Goal: Task Accomplishment & Management: Manage account settings

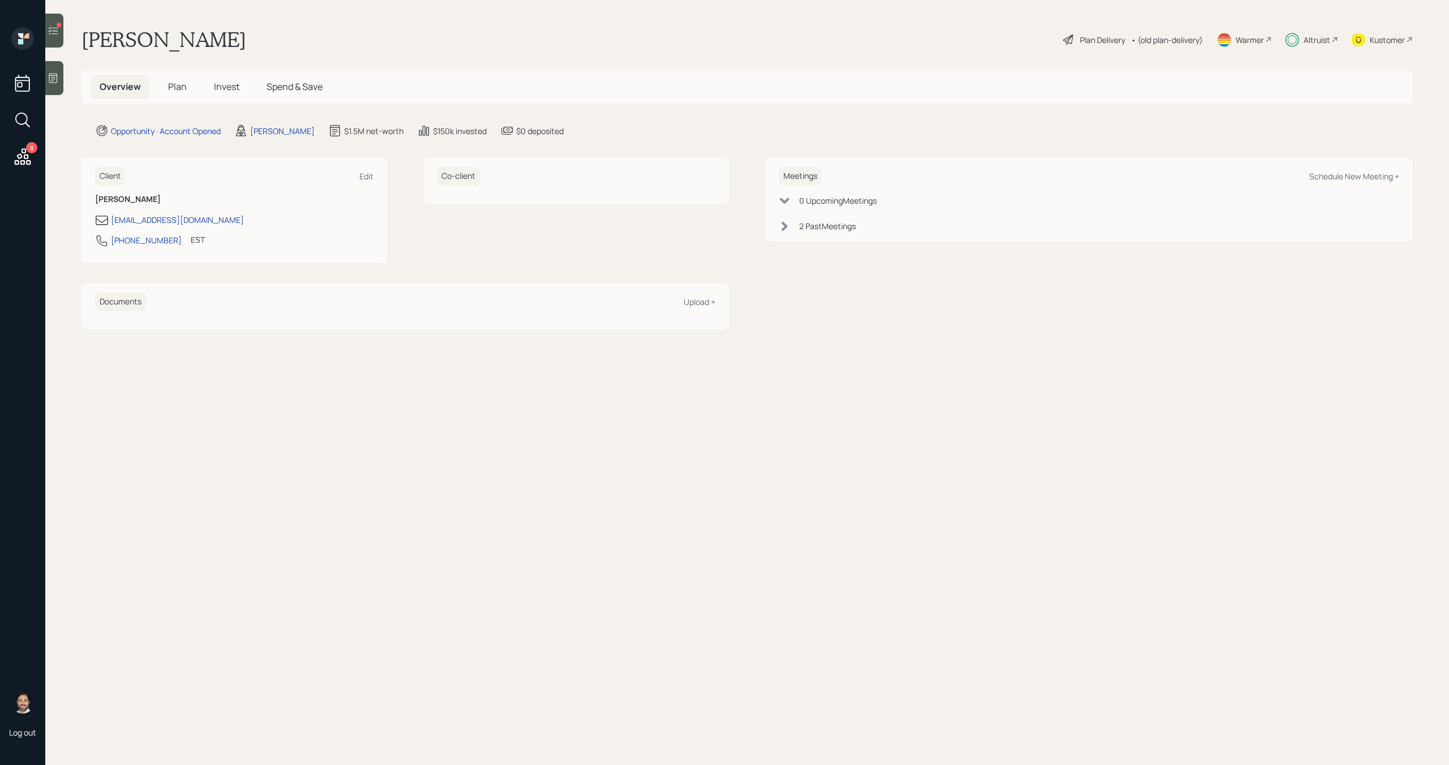
click at [169, 84] on span "Plan" at bounding box center [177, 86] width 19 height 12
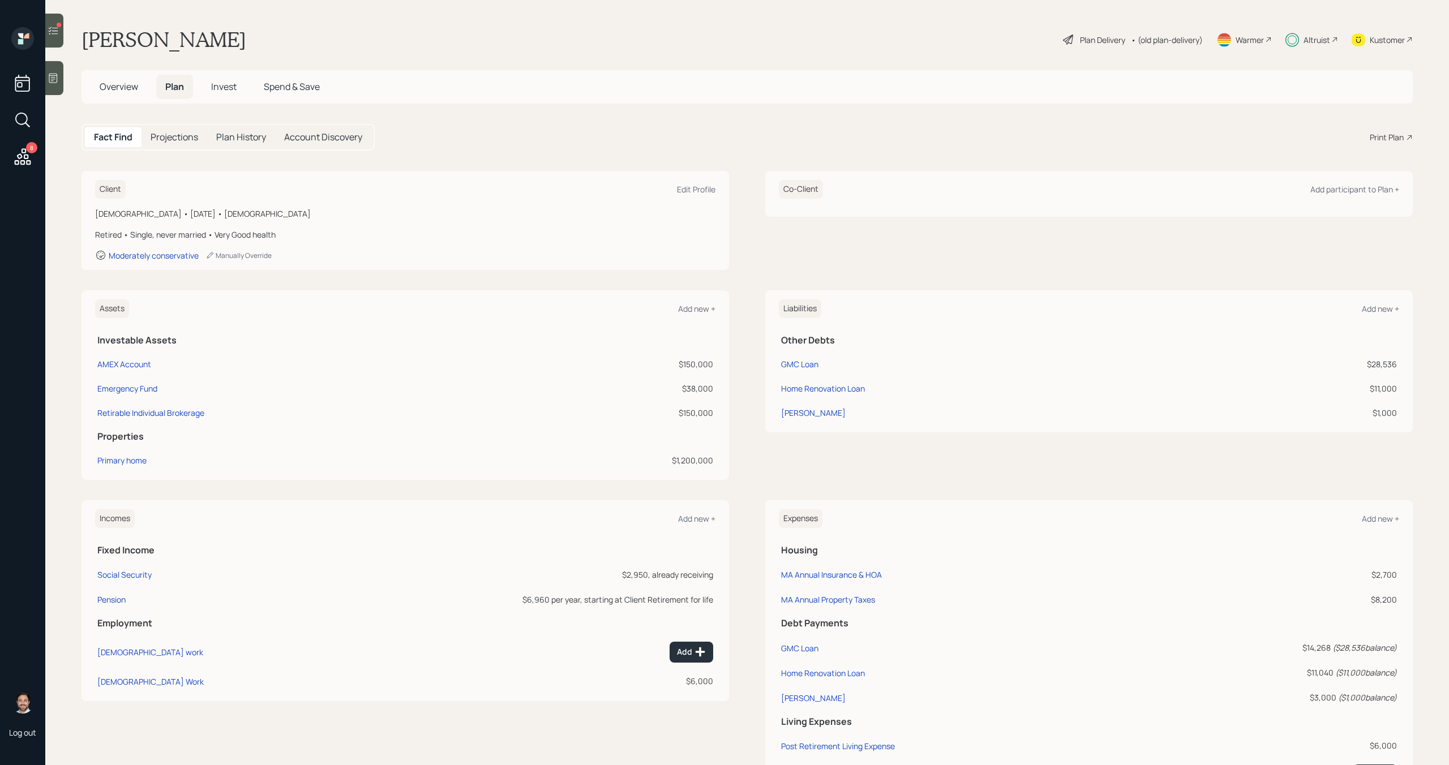
click at [18, 169] on div "8" at bounding box center [22, 158] width 20 height 23
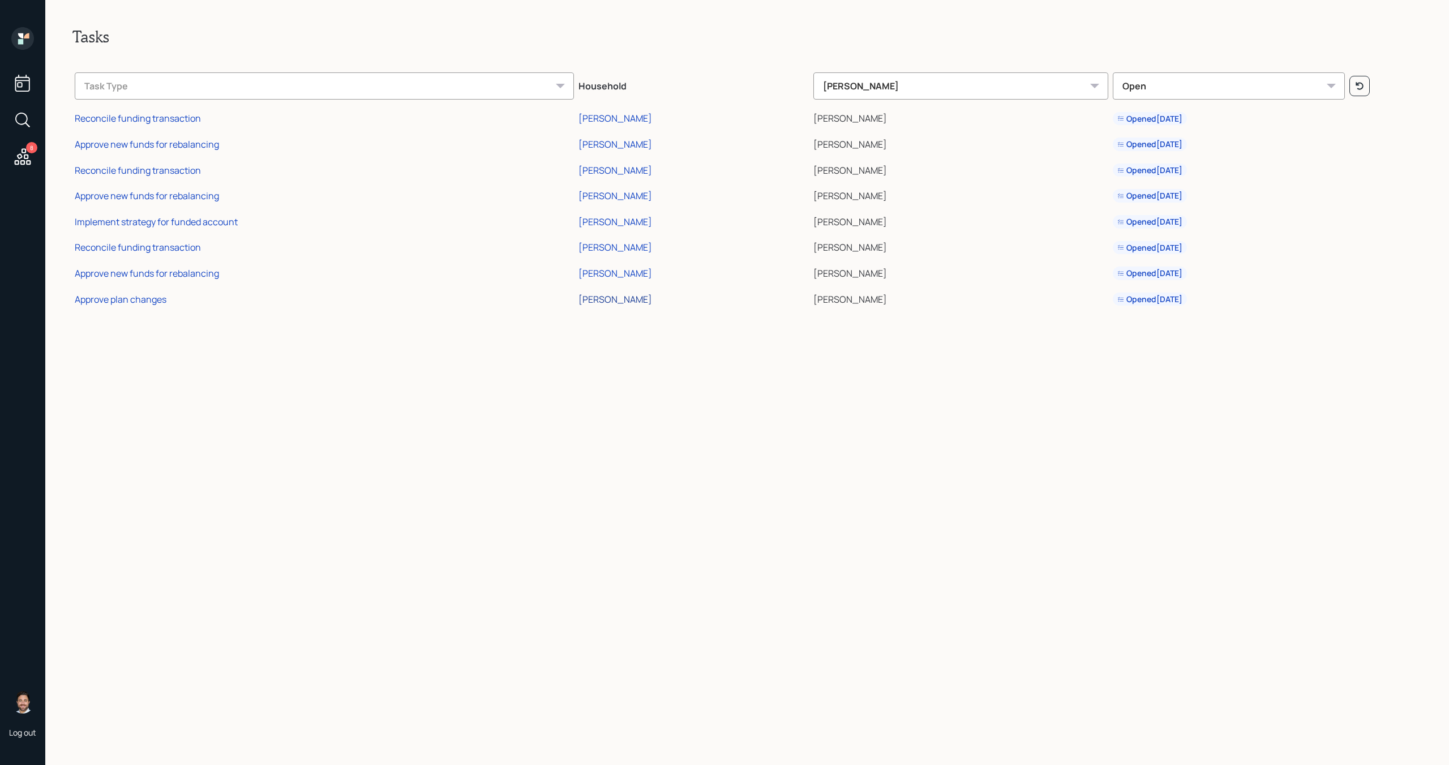
click at [612, 297] on div "James Vallandingham" at bounding box center [615, 299] width 74 height 12
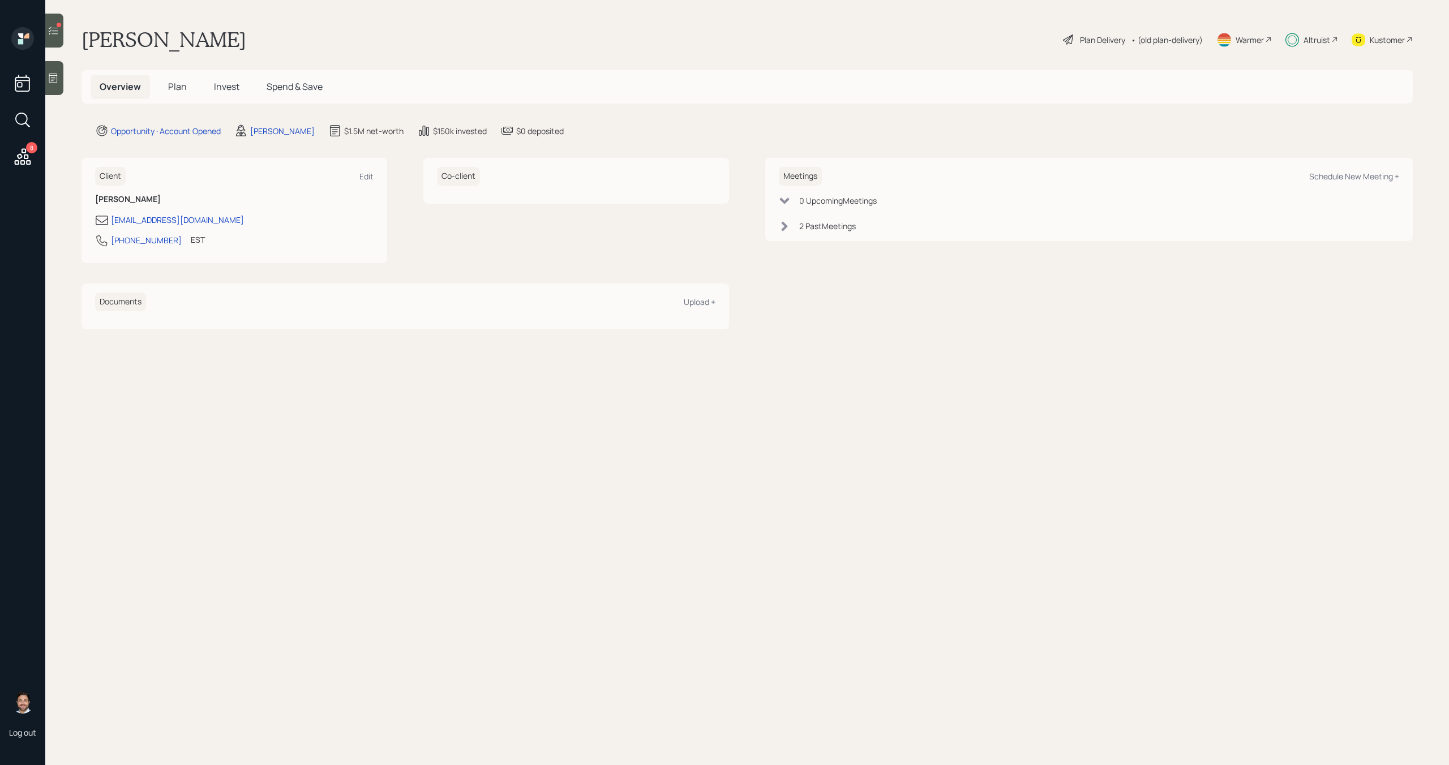
click at [61, 39] on div at bounding box center [54, 31] width 18 height 34
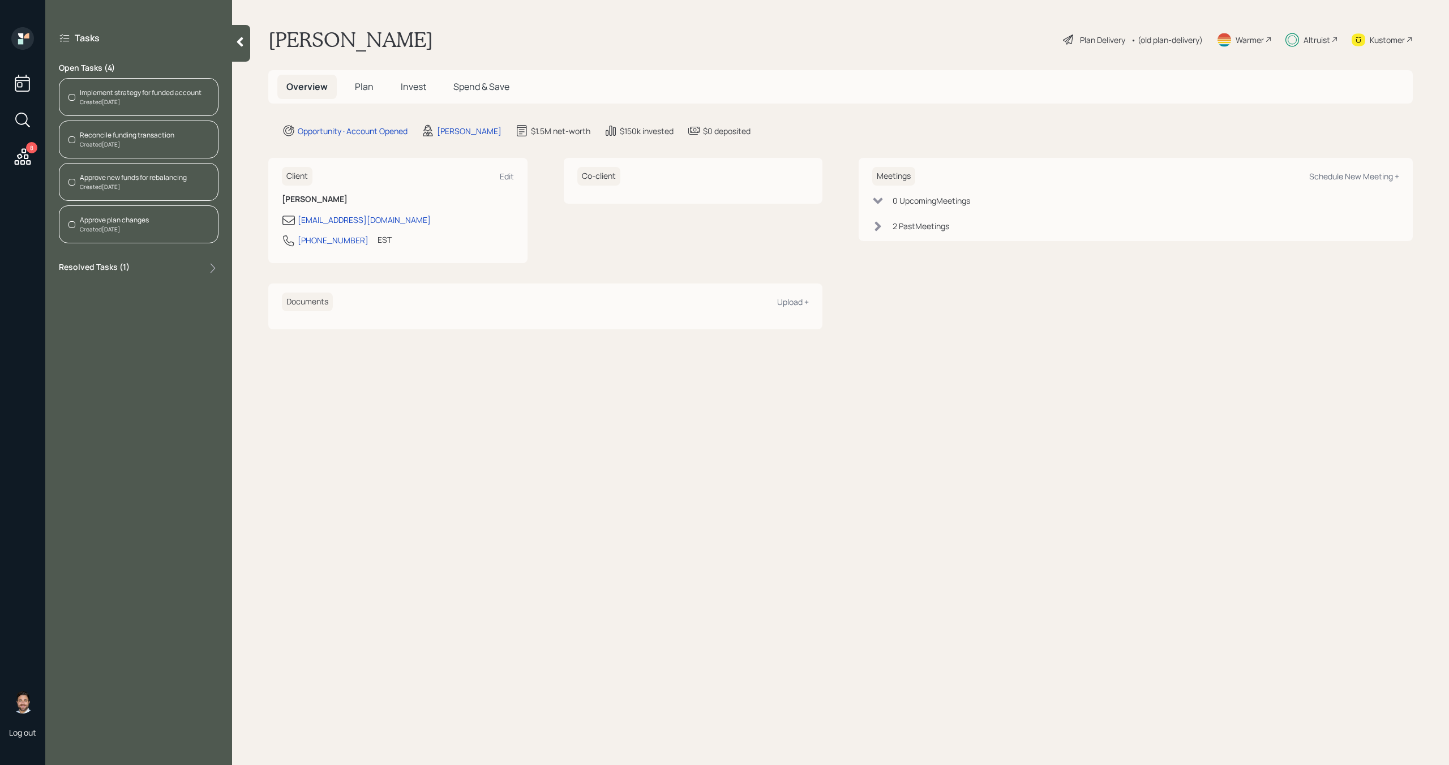
click at [174, 109] on div "Implement strategy for funded account Created 2 days ago" at bounding box center [139, 97] width 160 height 38
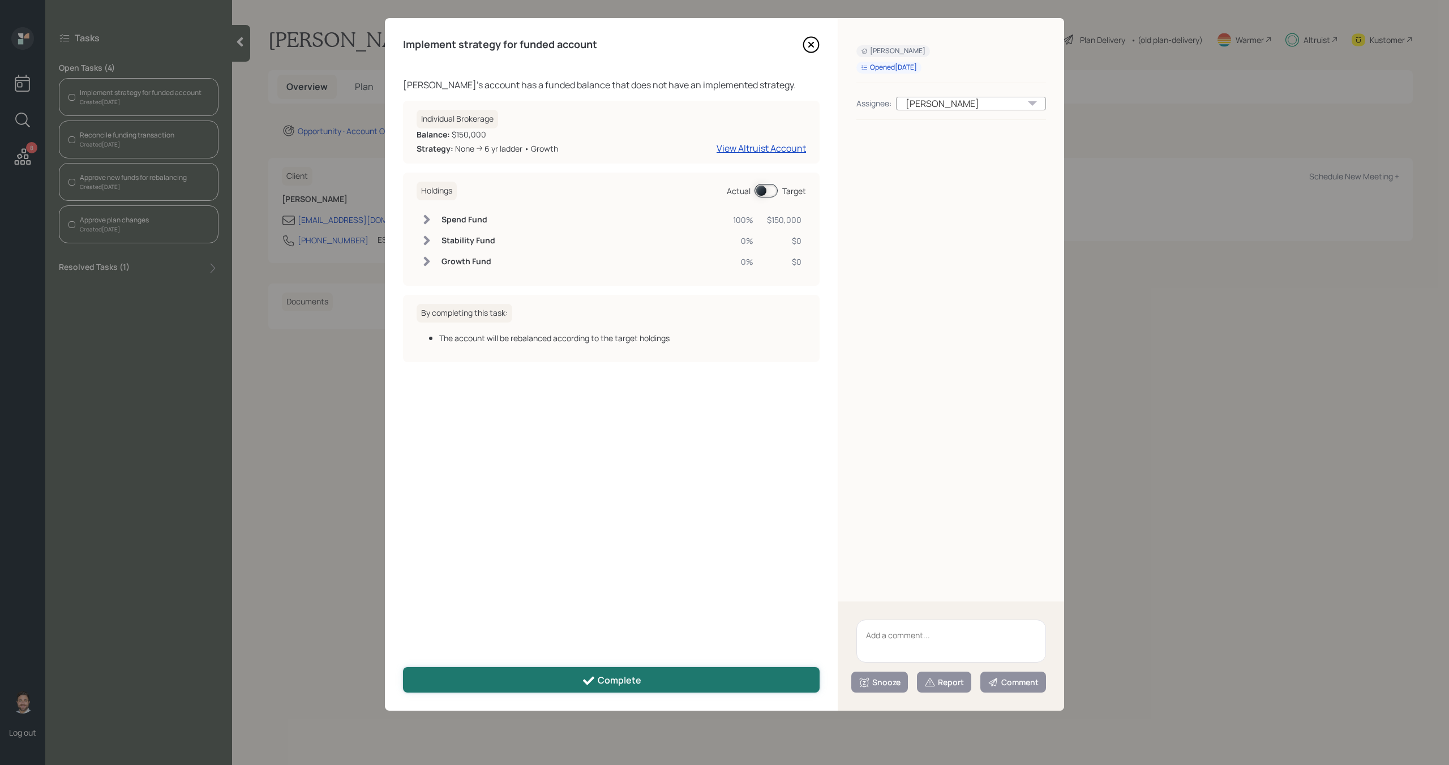
click at [612, 681] on div "Complete" at bounding box center [611, 681] width 59 height 14
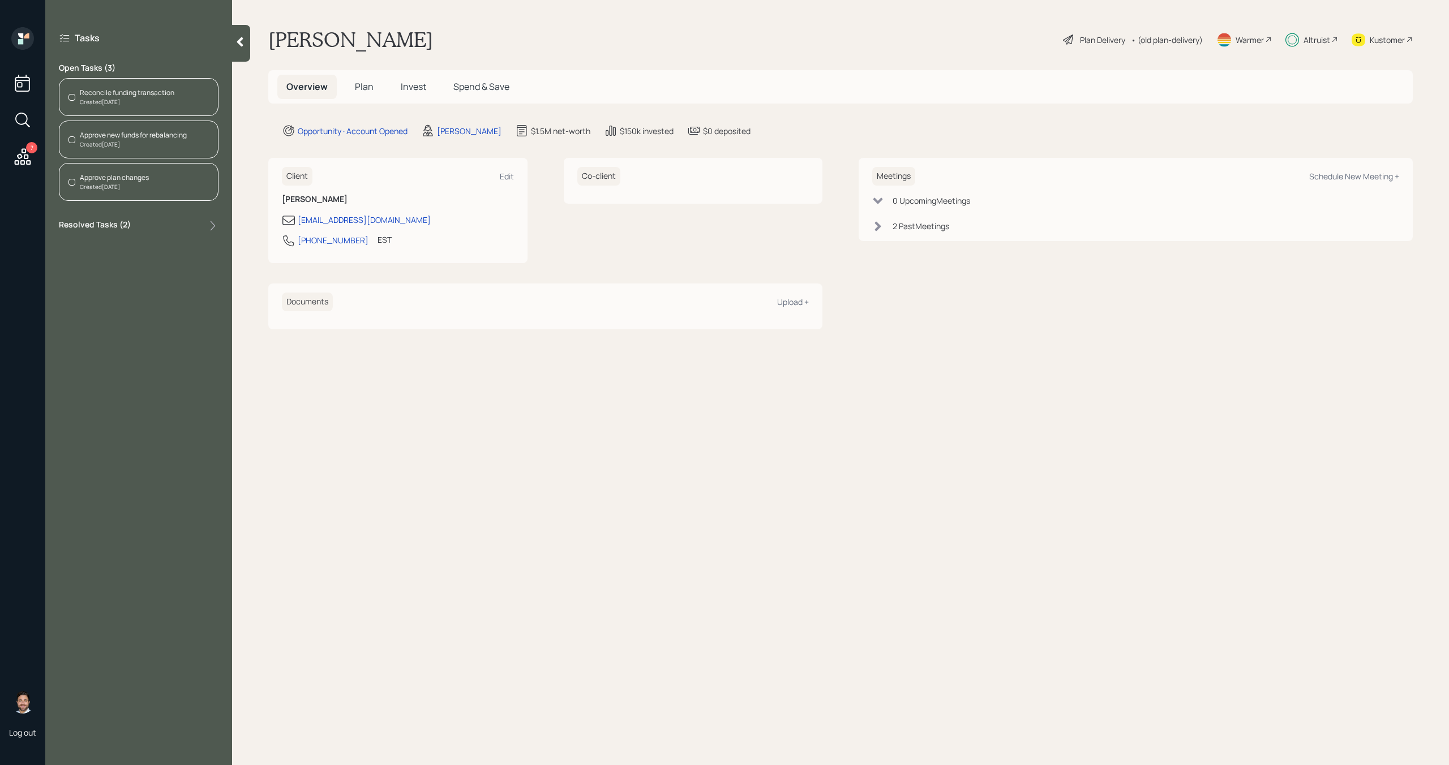
click at [165, 93] on div "Reconcile funding transaction" at bounding box center [127, 93] width 95 height 10
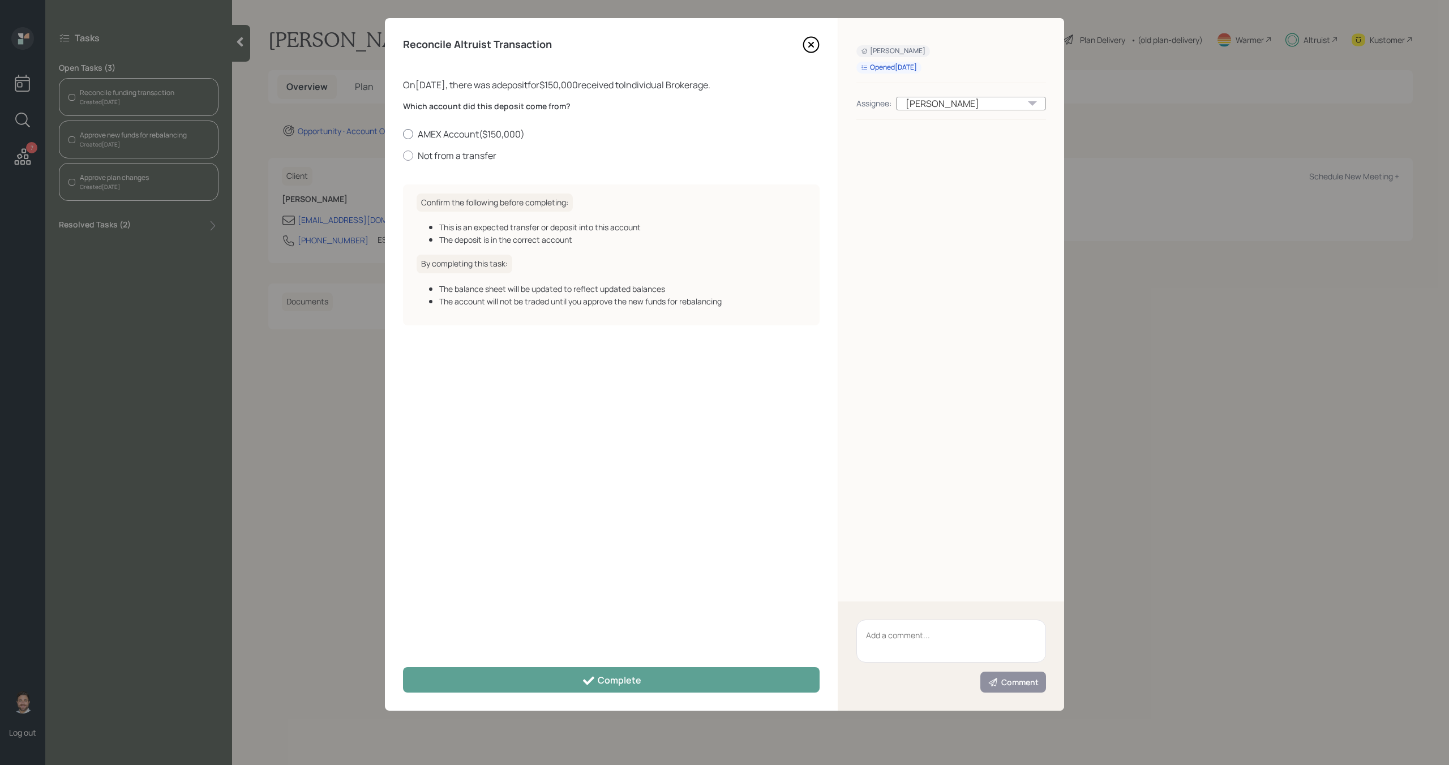
click at [447, 135] on label "AMEX Account ( $150,000 )" at bounding box center [611, 134] width 417 height 12
click at [403, 134] on input "AMEX Account ( $150,000 )" at bounding box center [402, 134] width 1 height 1
radio input "true"
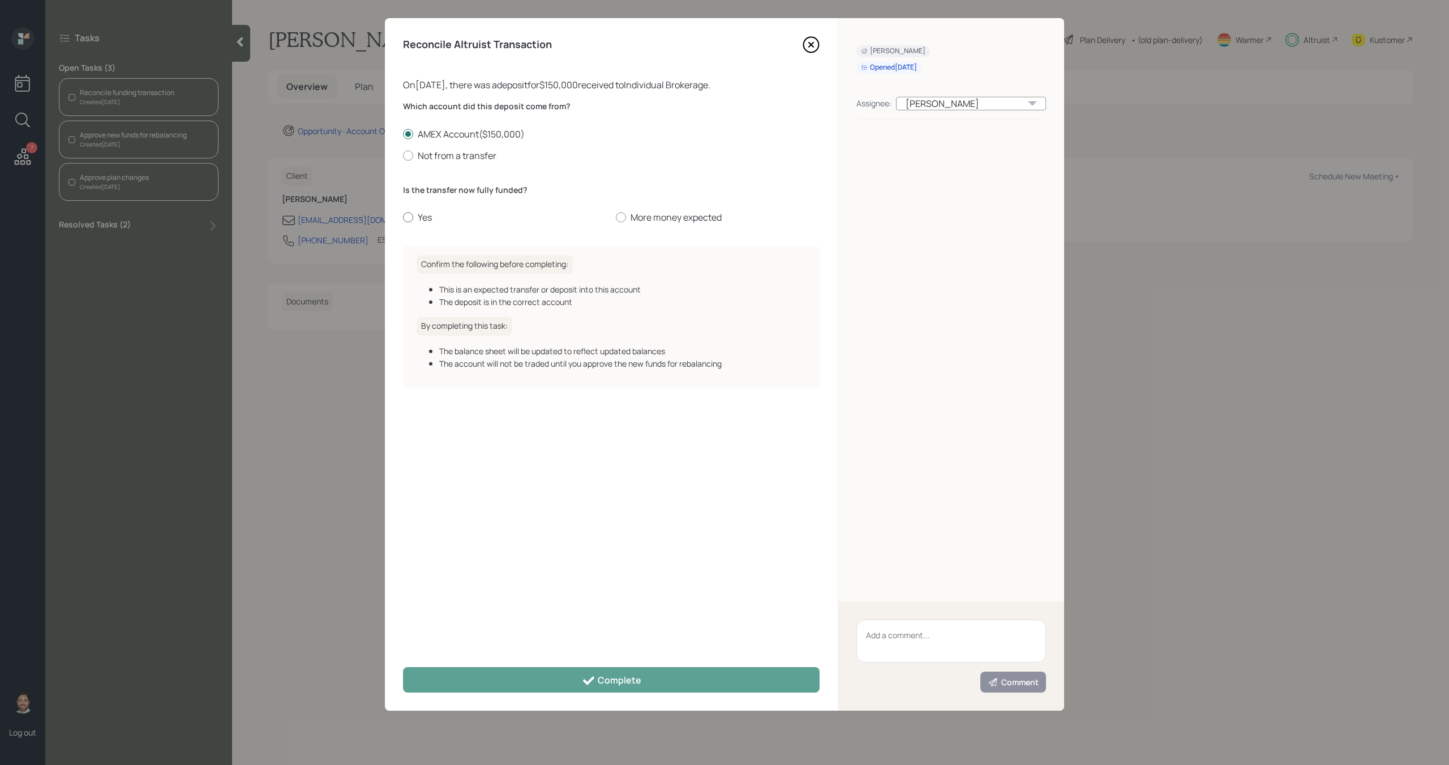
click at [413, 220] on label "Yes" at bounding box center [505, 217] width 204 height 12
click at [403, 218] on input "Yes" at bounding box center [402, 217] width 1 height 1
radio input "true"
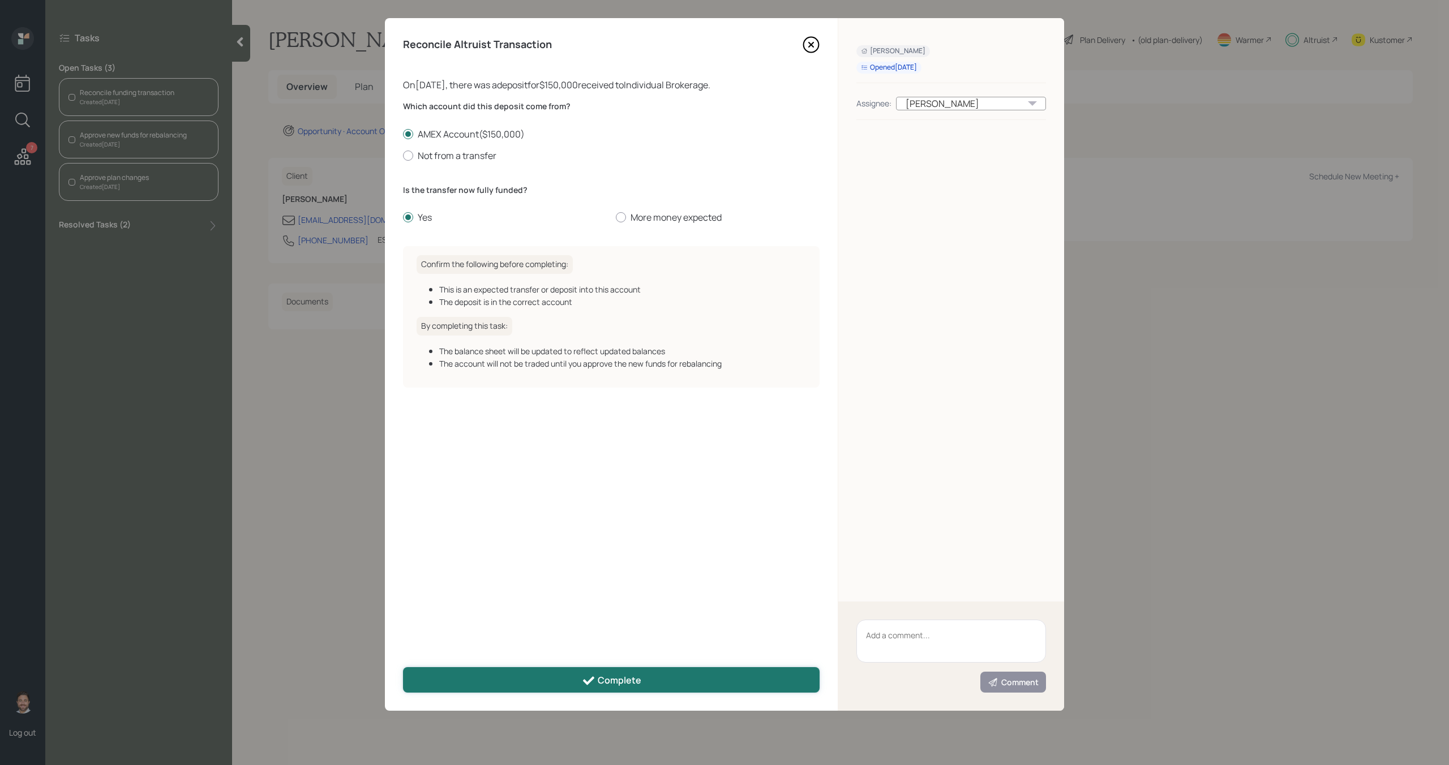
click at [537, 686] on button "Complete" at bounding box center [611, 679] width 417 height 25
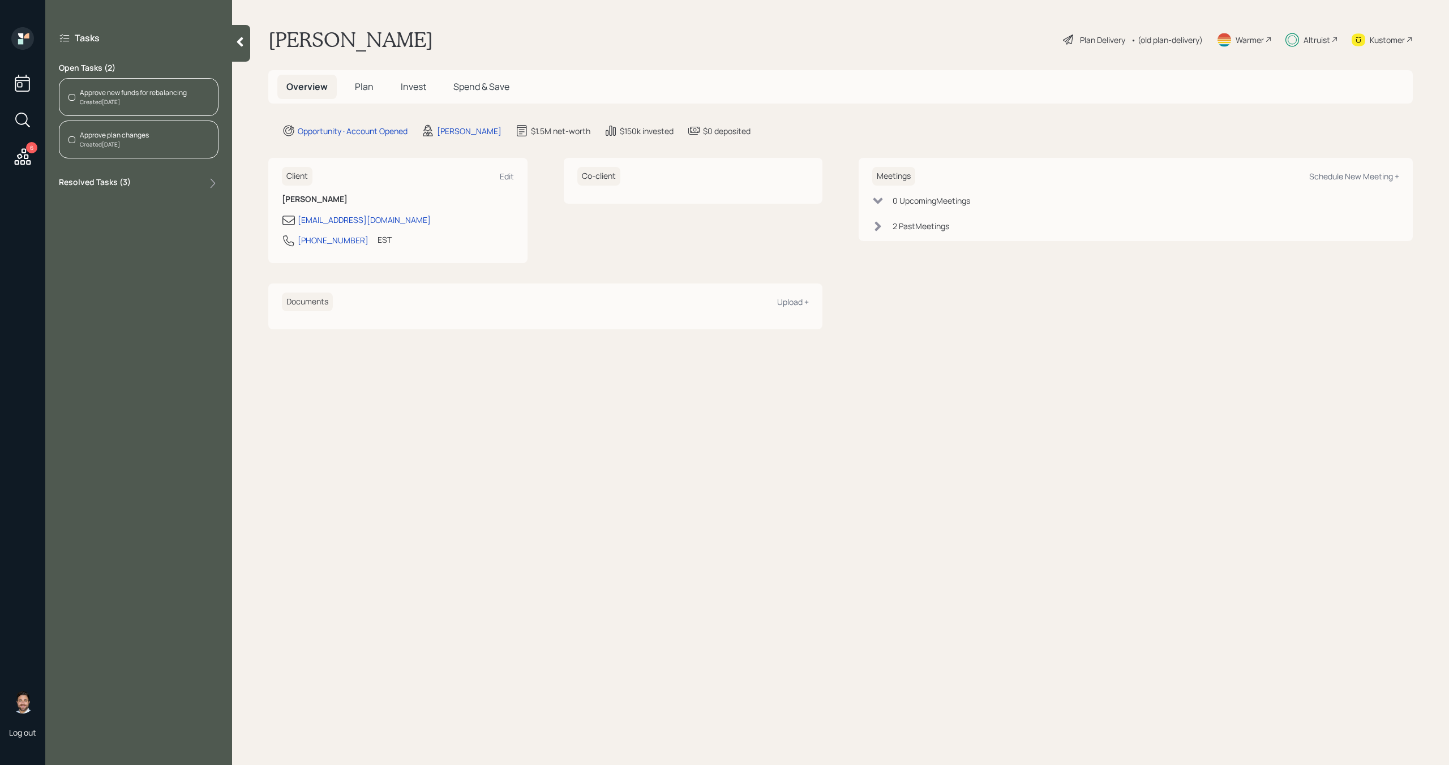
click at [145, 145] on div "Created Yesterday" at bounding box center [114, 144] width 69 height 8
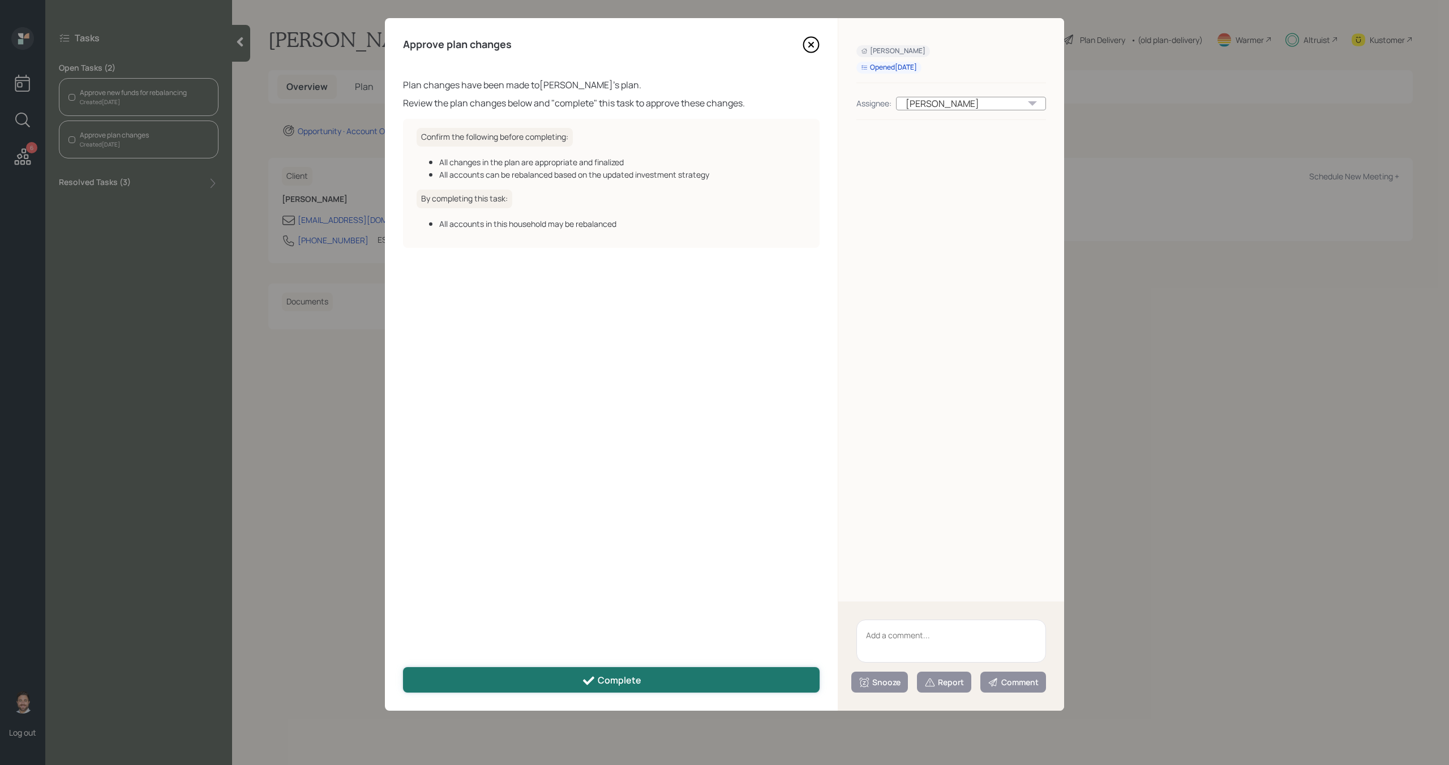
click at [550, 689] on button "Complete" at bounding box center [611, 679] width 417 height 25
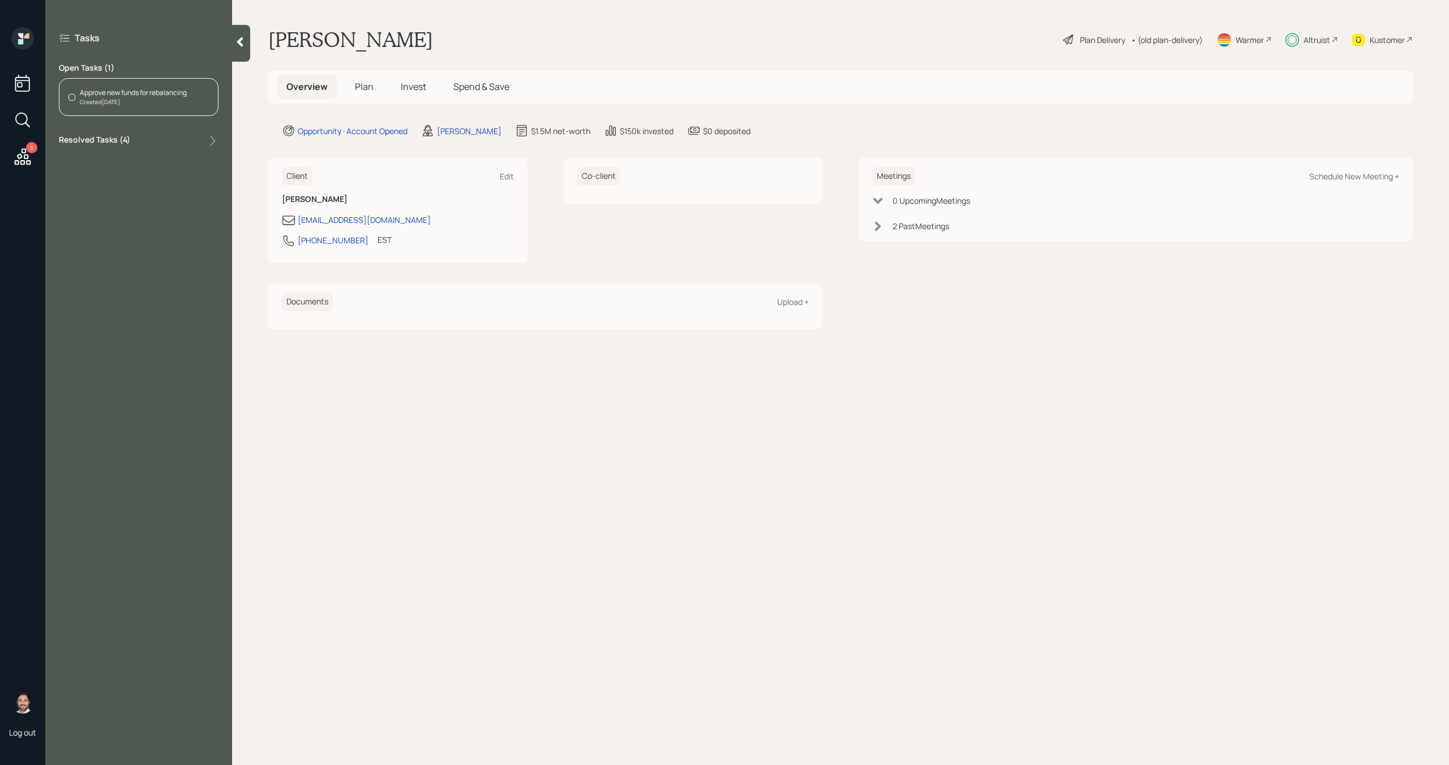
click at [177, 107] on div "Approve new funds for rebalancing Created 2 days ago" at bounding box center [139, 97] width 160 height 38
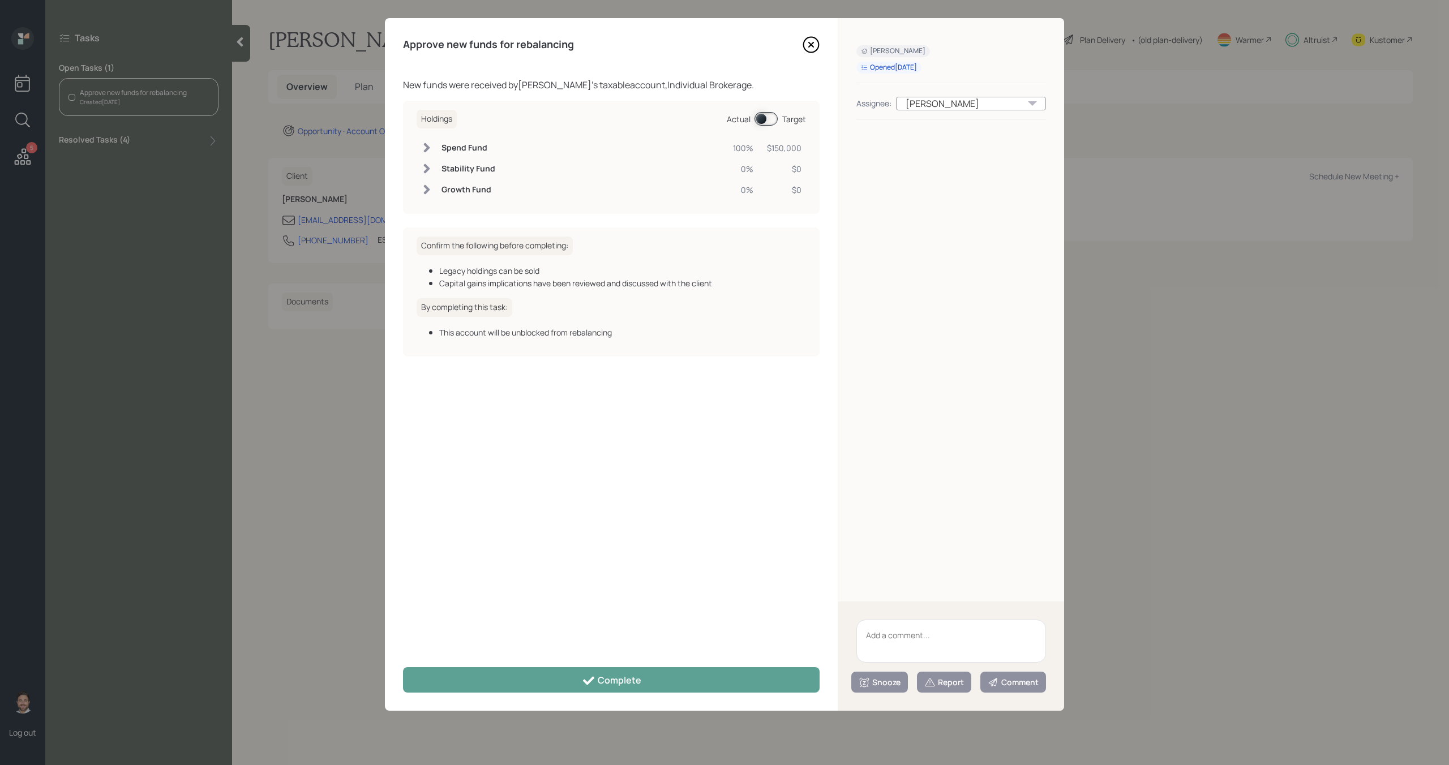
click at [769, 121] on span at bounding box center [765, 119] width 23 height 14
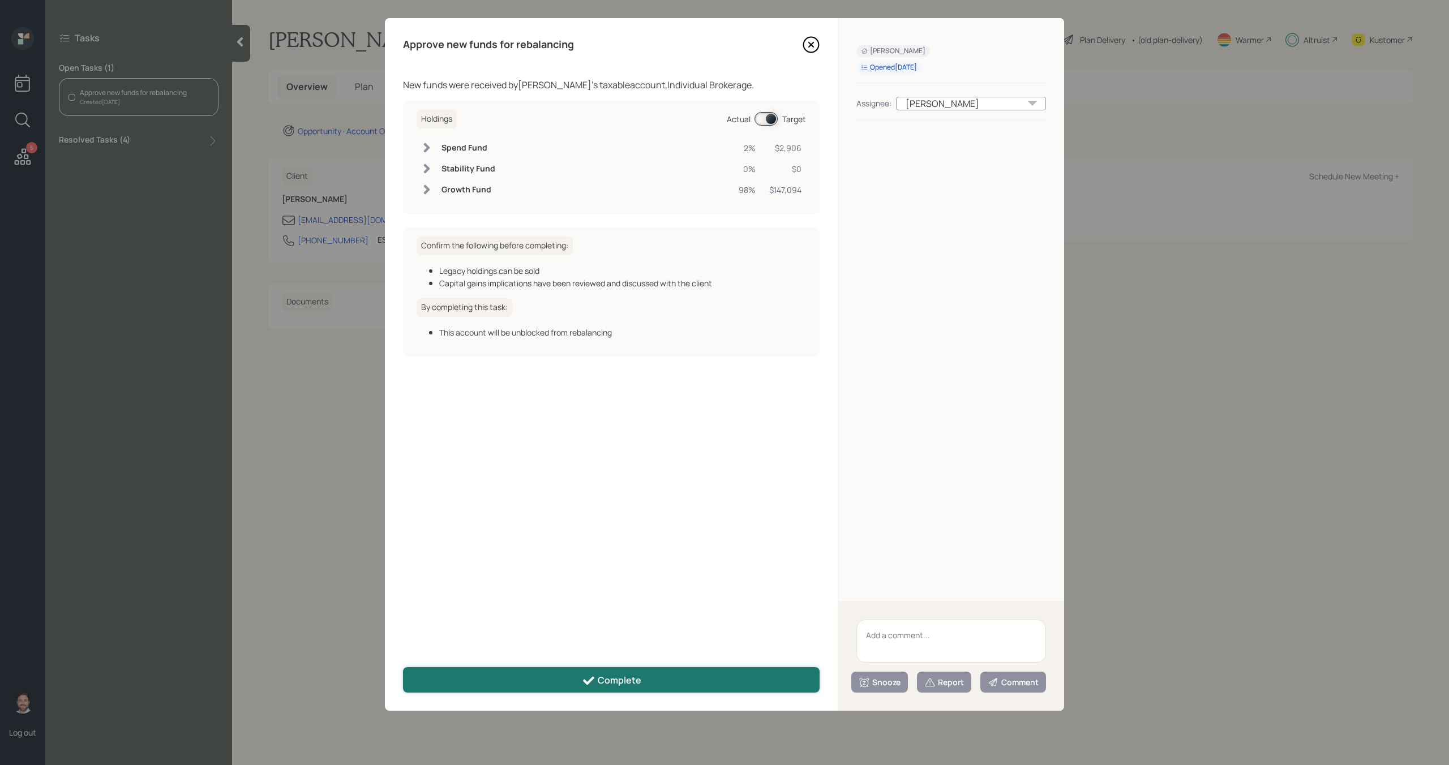
click at [582, 675] on icon at bounding box center [589, 681] width 14 height 14
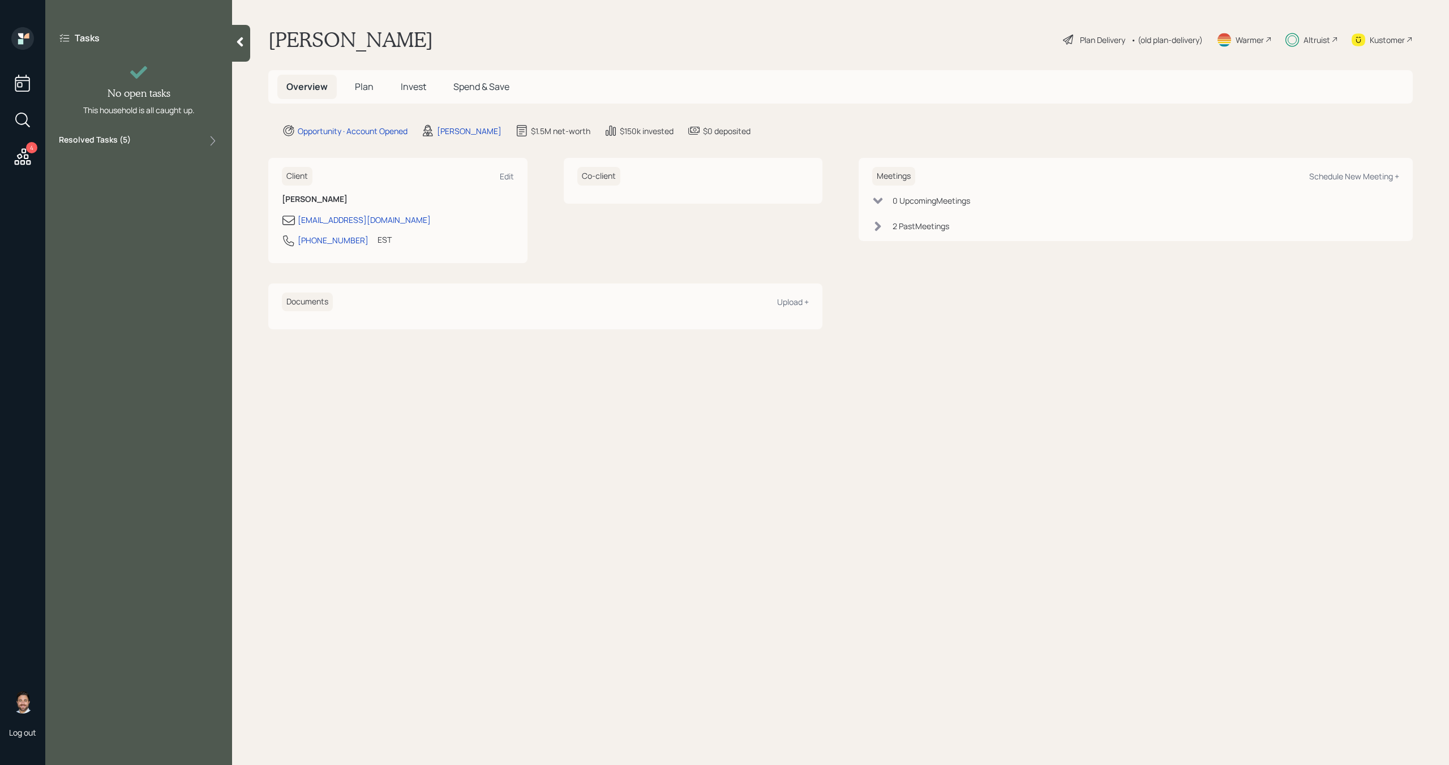
click at [240, 41] on icon at bounding box center [240, 42] width 6 height 10
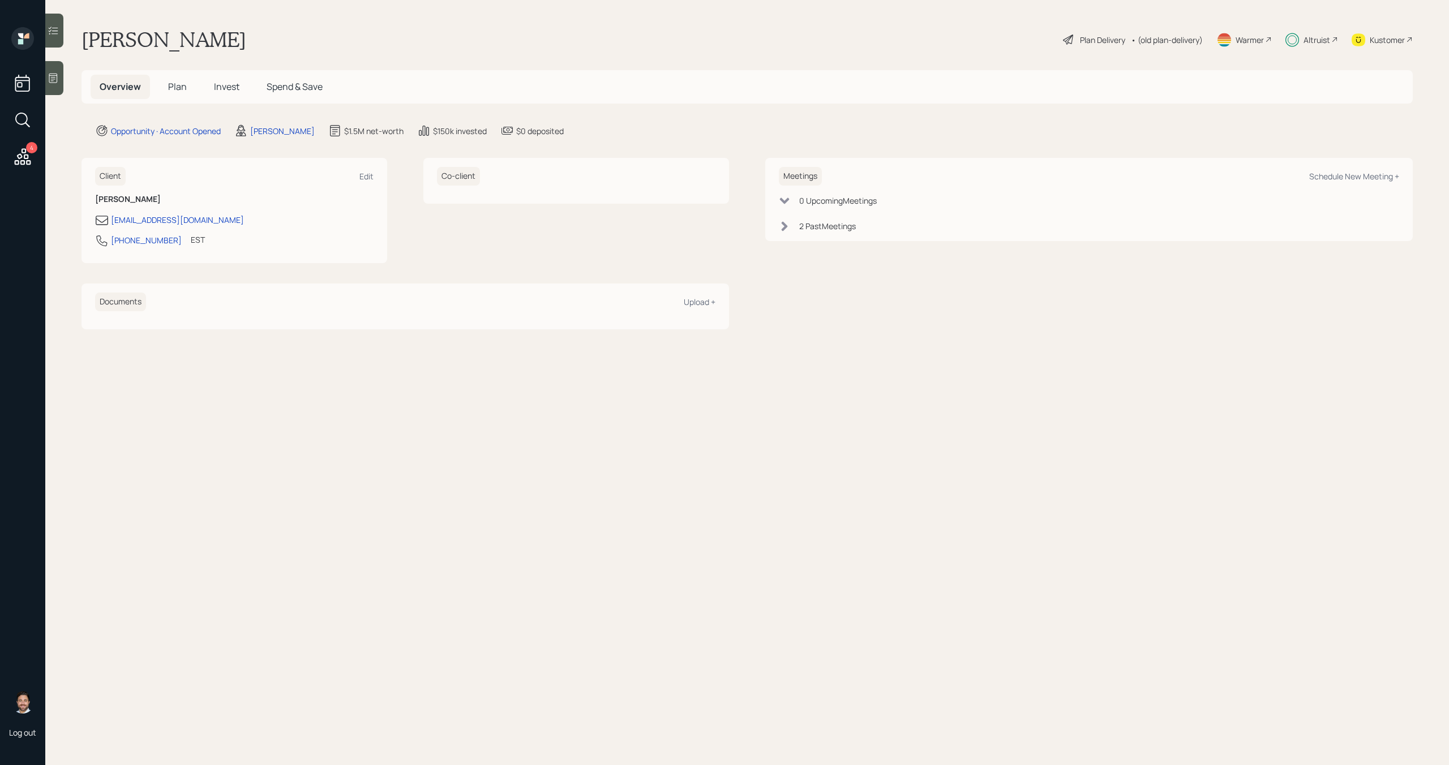
click at [23, 168] on div "4" at bounding box center [22, 158] width 20 height 23
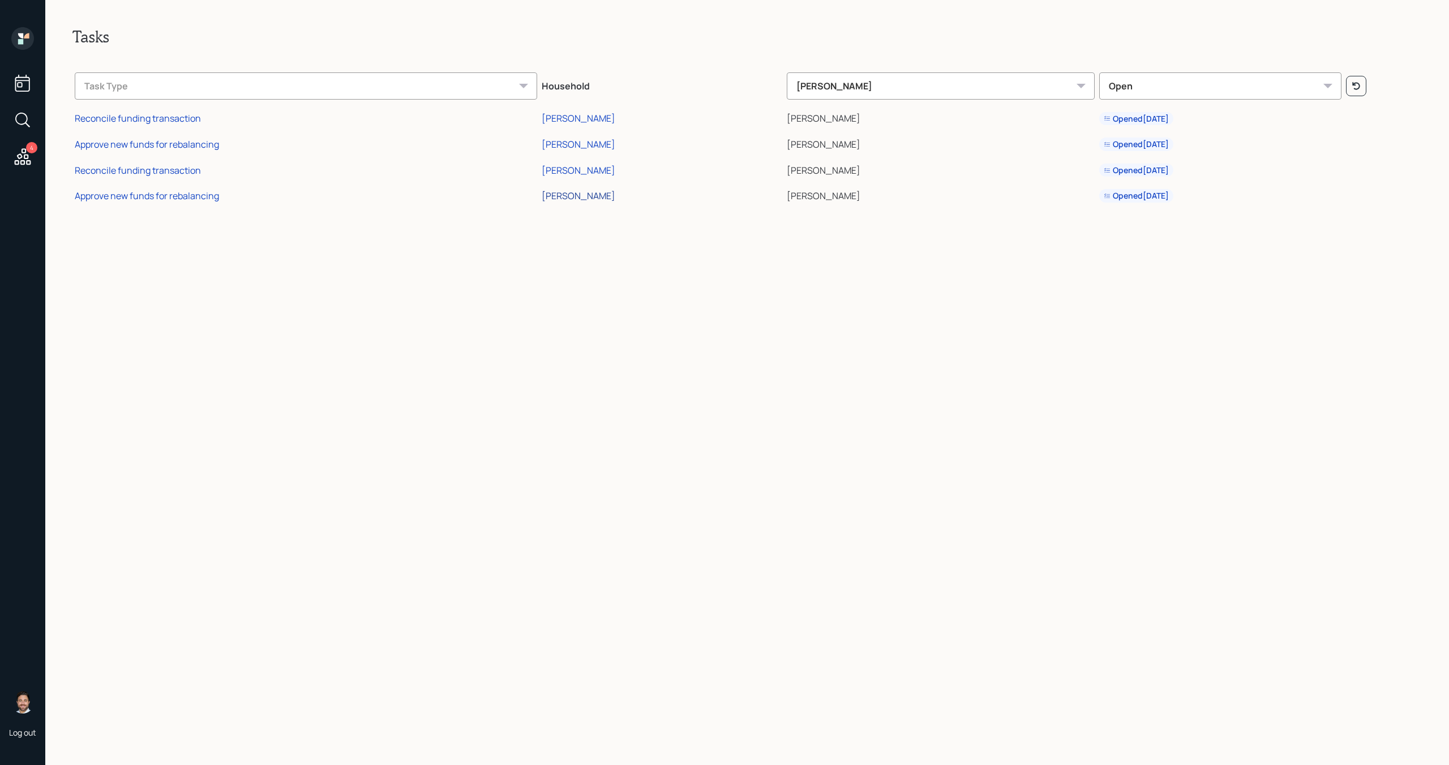
click at [585, 196] on div "[PERSON_NAME]" at bounding box center [579, 196] width 74 height 12
